Goal: Transaction & Acquisition: Download file/media

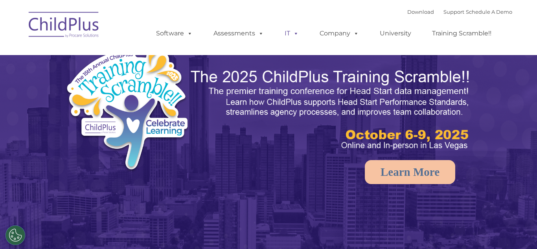
select select "MEDIUM"
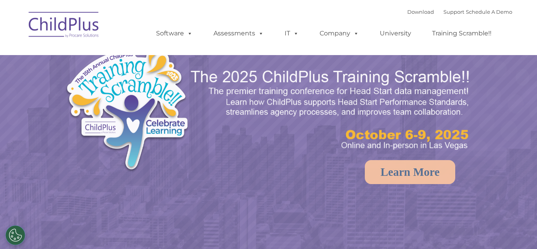
select select "MEDIUM"
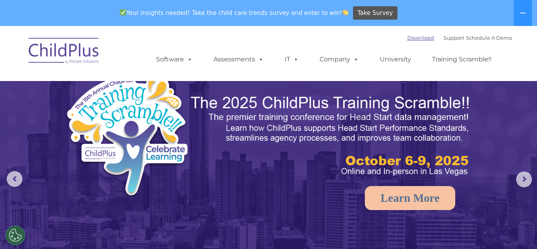
click at [410, 39] on link "Download" at bounding box center [420, 38] width 27 height 6
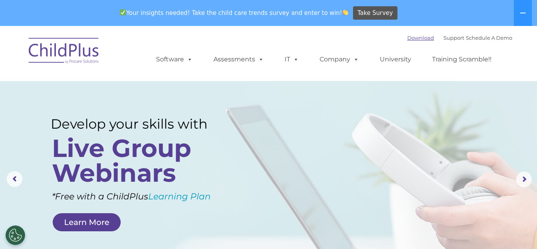
click at [407, 37] on link "Download" at bounding box center [420, 38] width 27 height 6
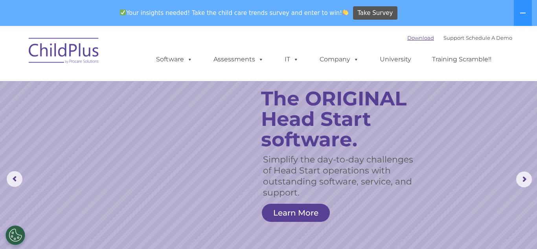
click at [409, 37] on link "Download" at bounding box center [420, 38] width 27 height 6
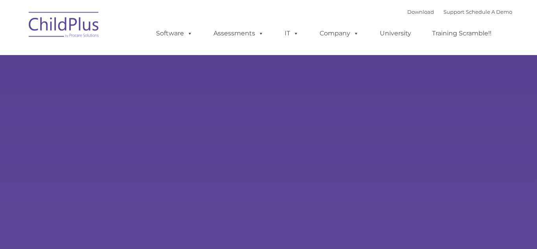
select select "MEDIUM"
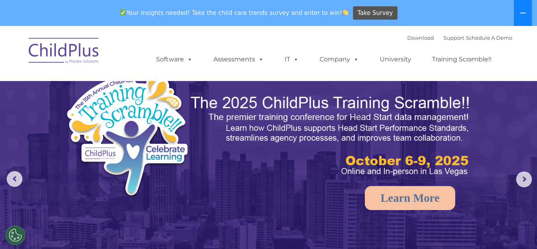
click at [525, 6] on button at bounding box center [523, 13] width 18 height 26
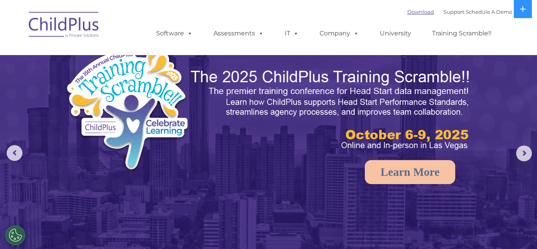
click at [409, 11] on link "Download" at bounding box center [420, 12] width 27 height 6
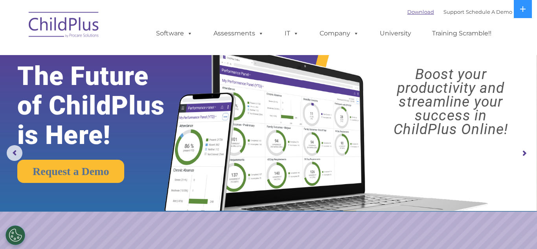
click at [407, 14] on link "Download" at bounding box center [420, 12] width 27 height 6
click at [408, 11] on link "Download" at bounding box center [420, 12] width 27 height 6
click at [407, 12] on link "Download" at bounding box center [420, 12] width 27 height 6
click at [414, 12] on link "Download" at bounding box center [420, 12] width 27 height 6
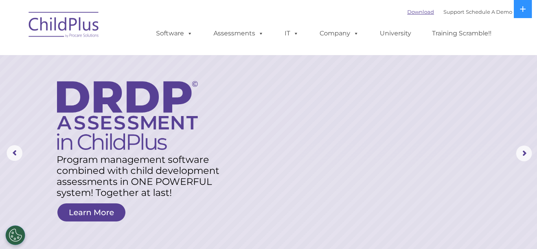
click at [407, 13] on link "Download" at bounding box center [420, 12] width 27 height 6
